Goal: Find specific page/section: Find specific page/section

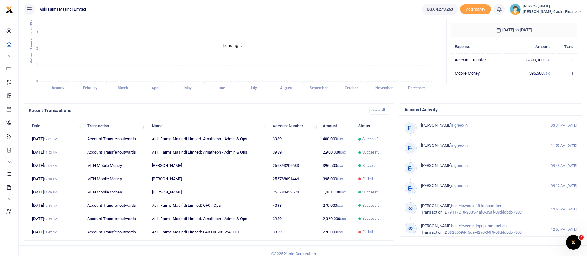
scroll to position [114, 0]
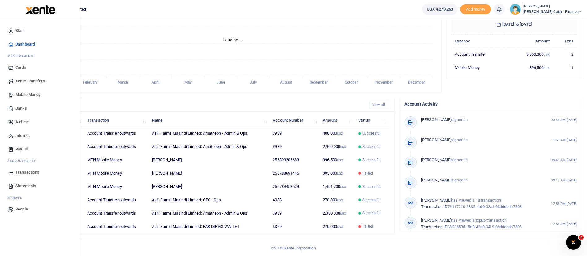
click at [17, 175] on span "Transactions" at bounding box center [27, 172] width 24 height 6
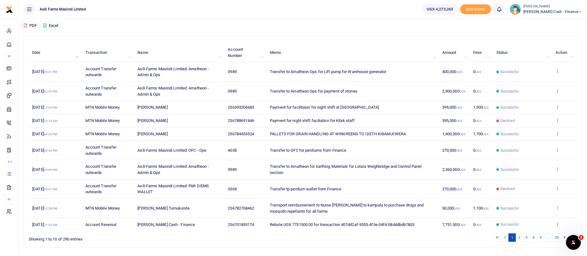
scroll to position [51, 0]
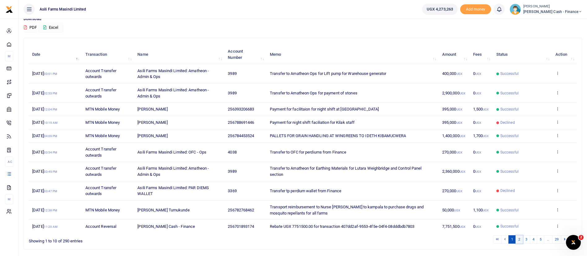
click at [518, 239] on link "2" at bounding box center [518, 239] width 7 height 8
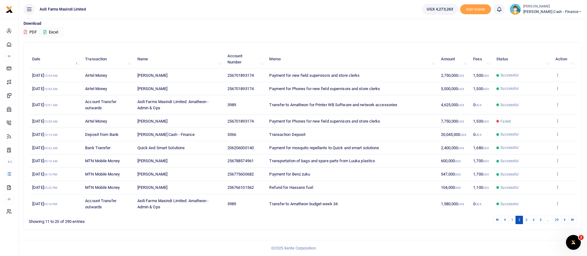
scroll to position [47, 0]
click at [439, 161] on td "600,000 UGX" at bounding box center [453, 160] width 32 height 13
click at [527, 218] on link "3" at bounding box center [525, 220] width 7 height 8
